Goal: Navigation & Orientation: Find specific page/section

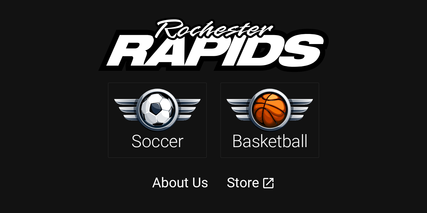
click at [176, 181] on link "About Us" at bounding box center [180, 182] width 56 height 16
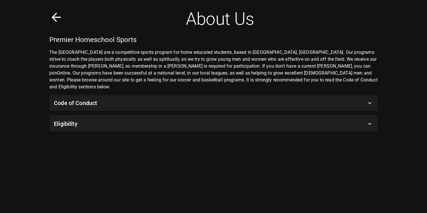
click at [57, 16] on icon at bounding box center [56, 17] width 14 height 14
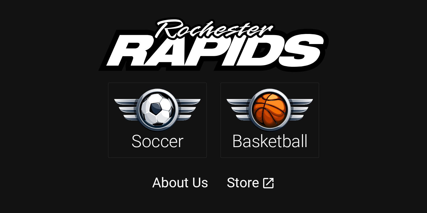
click at [161, 106] on img at bounding box center [157, 110] width 86 height 43
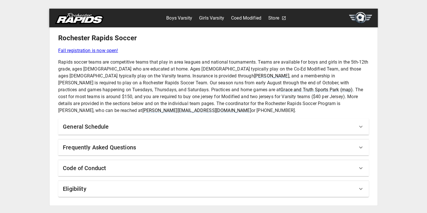
click at [182, 19] on link "Boys Varsity" at bounding box center [179, 18] width 26 height 9
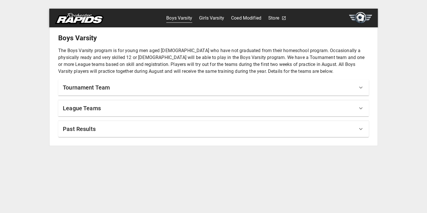
click at [127, 88] on div "Tournament Team" at bounding box center [210, 87] width 294 height 9
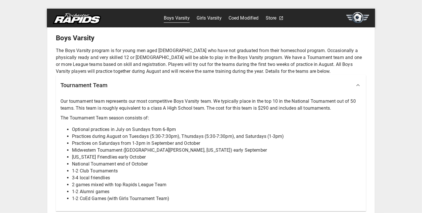
scroll to position [53, 0]
